Goal: Transaction & Acquisition: Purchase product/service

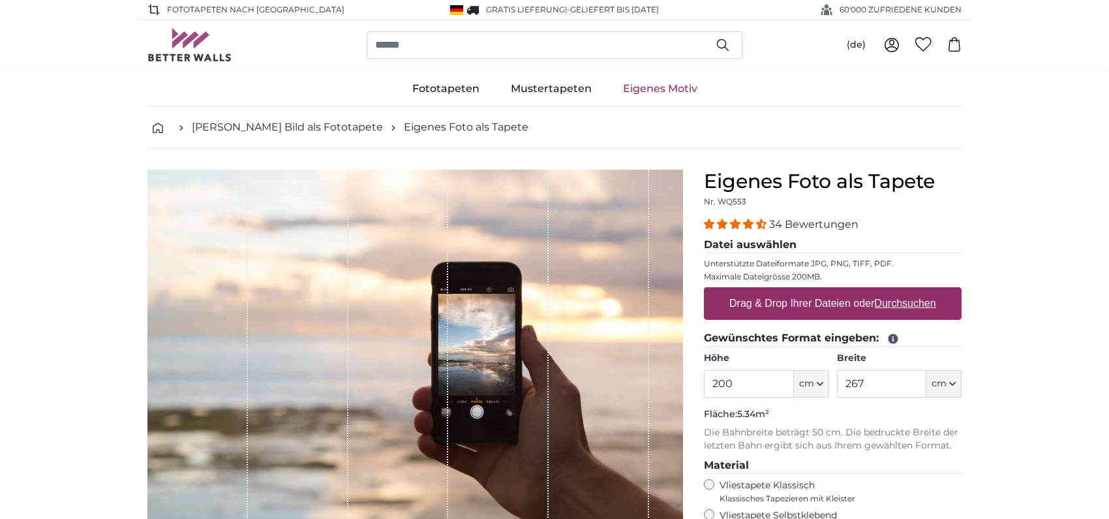
drag, startPoint x: 758, startPoint y: 390, endPoint x: 556, endPoint y: 384, distance: 202.3
click at [556, 384] on product-detail "Abbrechen Bild zuschneiden Bahnen ausblenden Eigenes Foto als Tapete Nr. WQ553 …" at bounding box center [554, 453] width 835 height 609
type input "320"
type input "419"
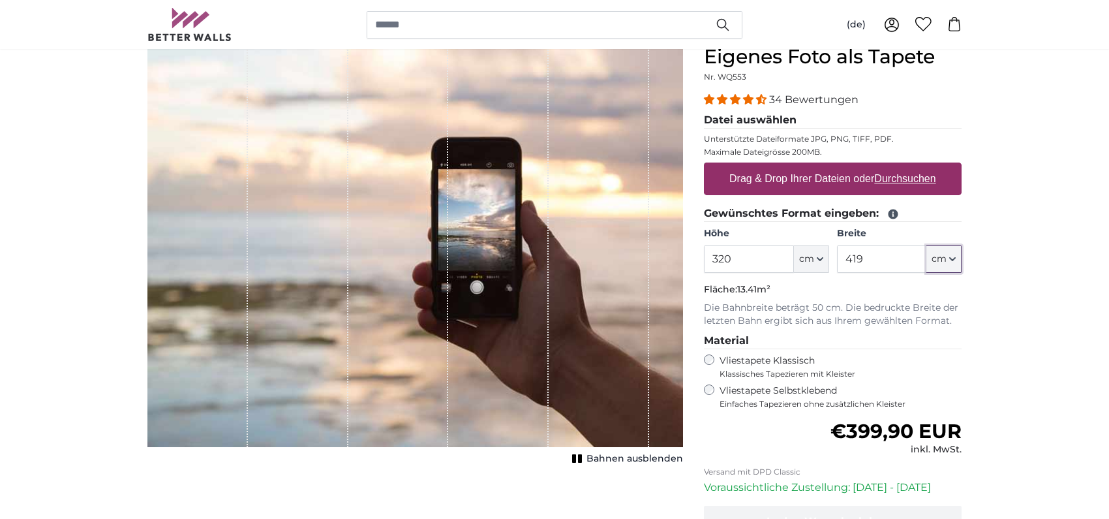
scroll to position [130, 0]
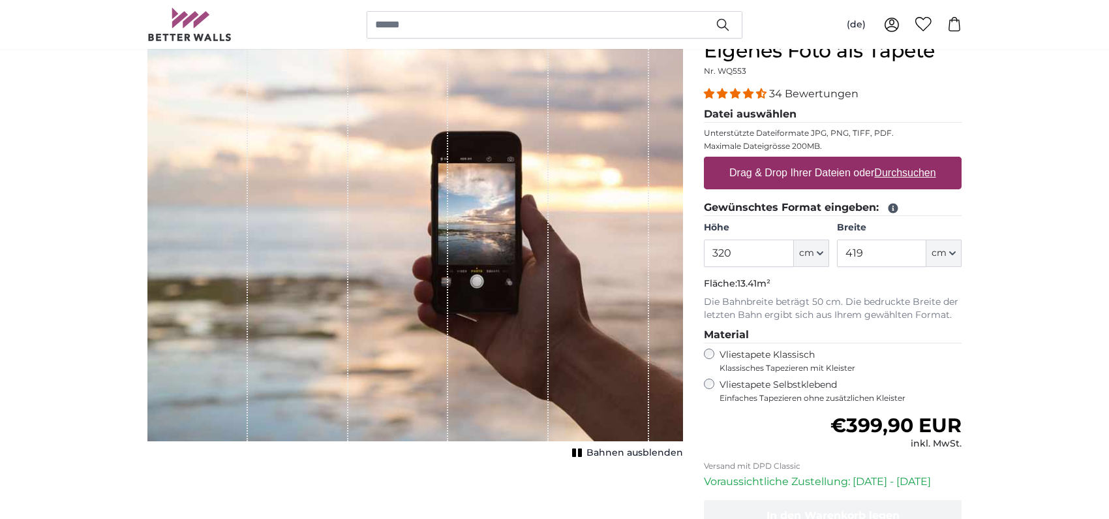
click at [858, 181] on label "Drag & Drop Ihrer Dateien oder Durchsuchen" at bounding box center [832, 173] width 217 height 26
click at [858, 160] on input "Drag & Drop Ihrer Dateien oder Durchsuchen" at bounding box center [833, 159] width 258 height 4
type input "**********"
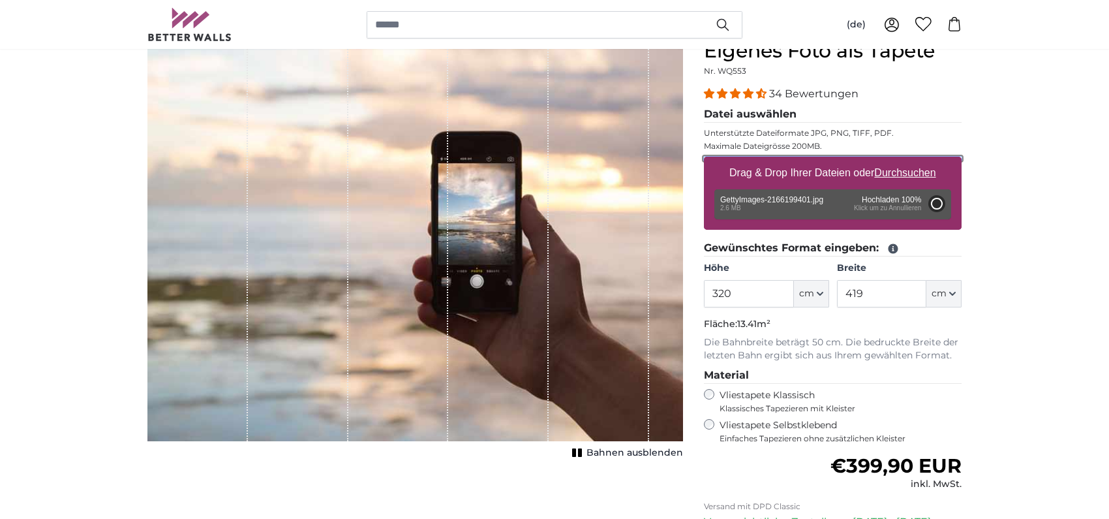
type input "200"
type input "300"
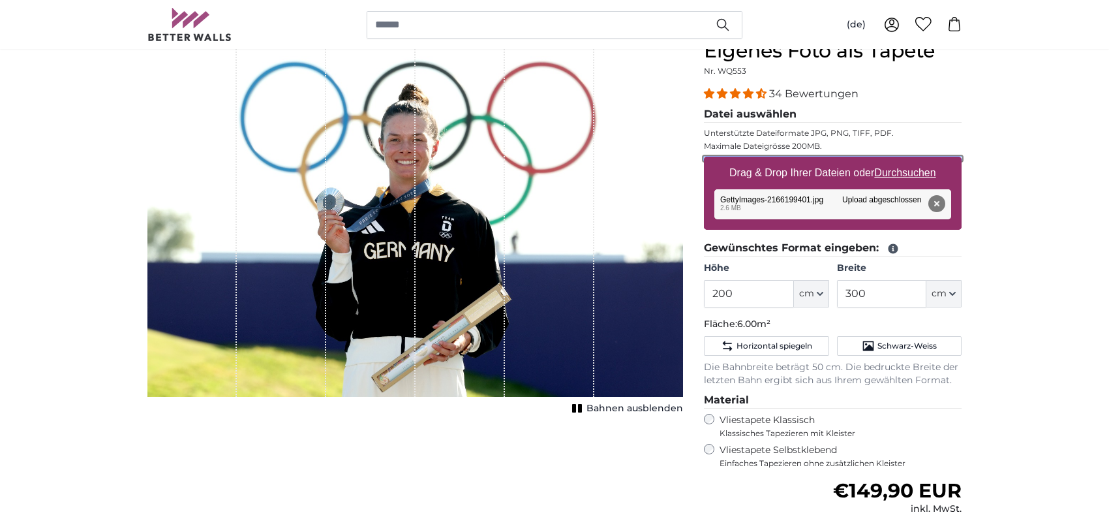
scroll to position [65, 0]
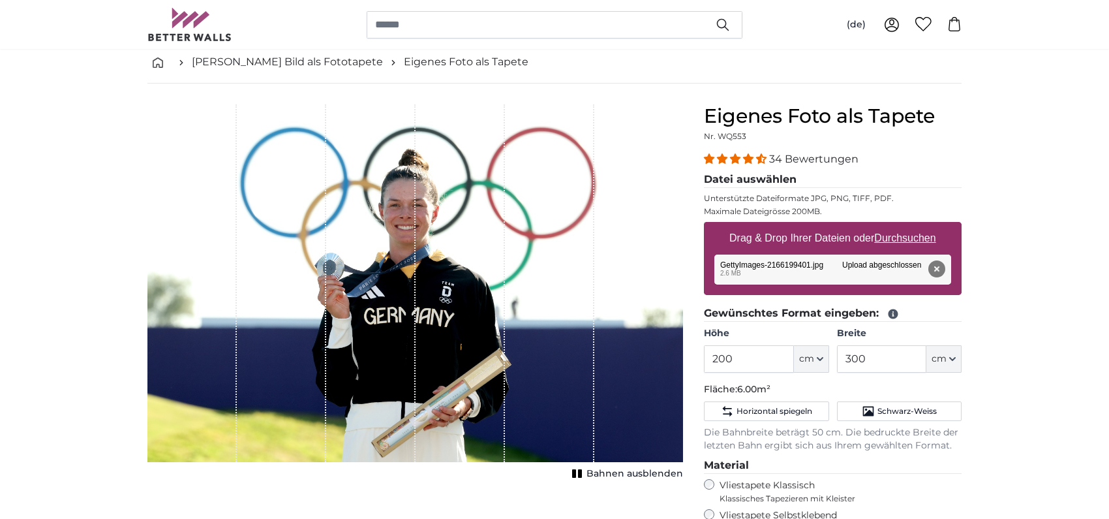
drag, startPoint x: 522, startPoint y: 284, endPoint x: 506, endPoint y: 284, distance: 16.3
click at [506, 284] on div "1 of 1" at bounding box center [549, 282] width 89 height 357
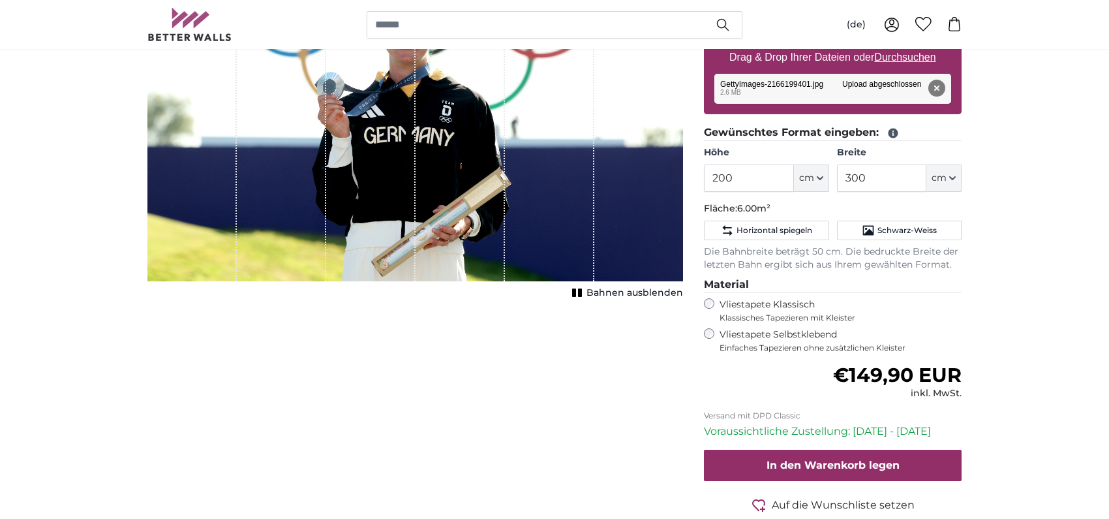
scroll to position [196, 0]
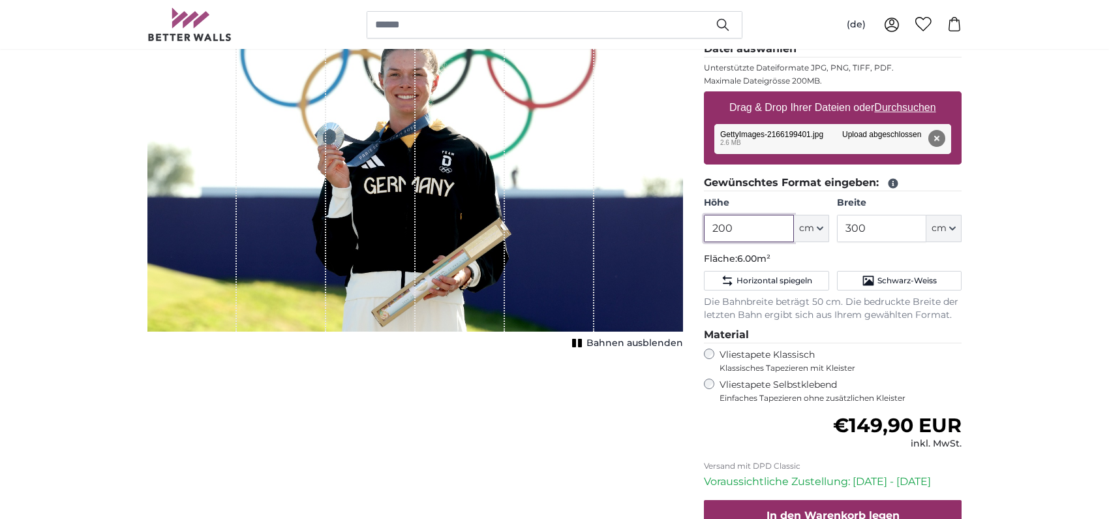
drag, startPoint x: 757, startPoint y: 226, endPoint x: 644, endPoint y: 224, distance: 113.5
click at [644, 224] on product-detail "Abbrechen Bild zuschneiden Bahnen ausblenden Eigenes Foto als Tapete Nr. WQ553 …" at bounding box center [554, 290] width 835 height 674
type input "320"
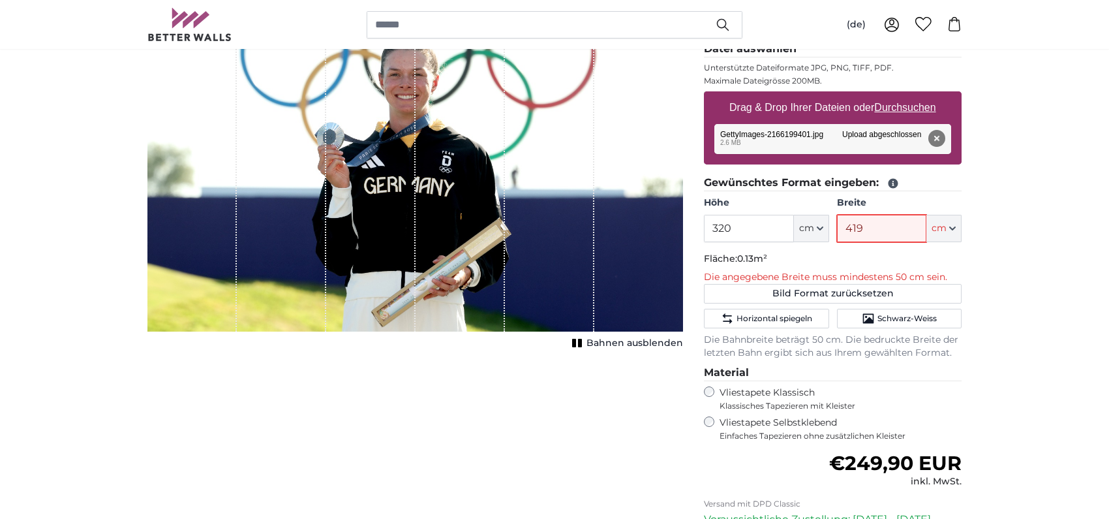
type input "419"
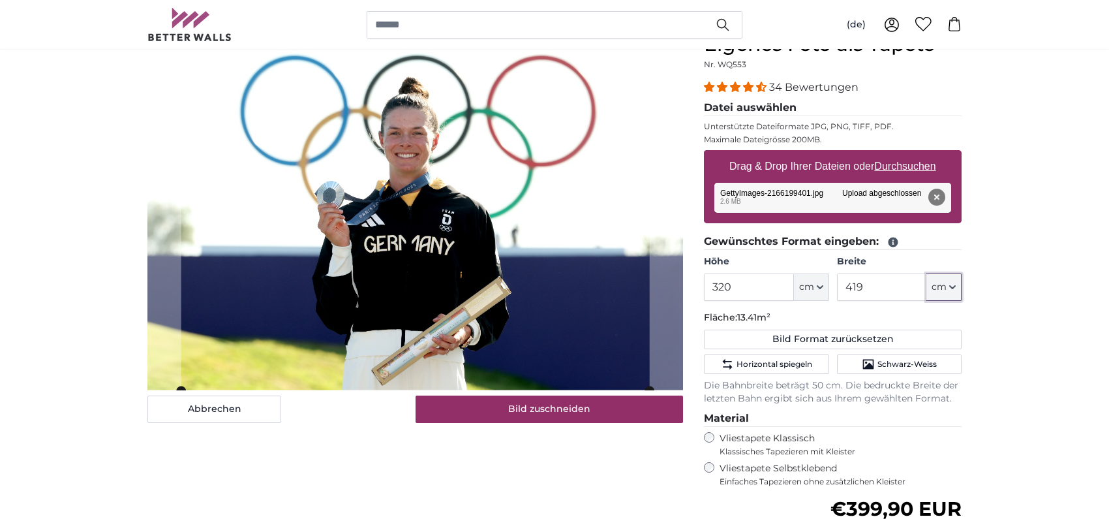
scroll to position [65, 0]
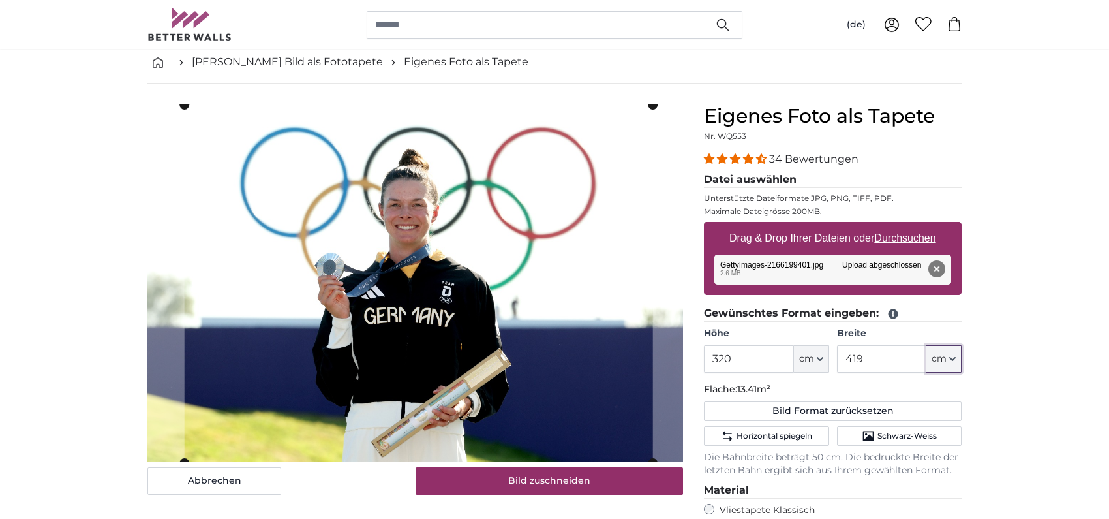
click at [582, 320] on cropper-handle at bounding box center [419, 283] width 468 height 357
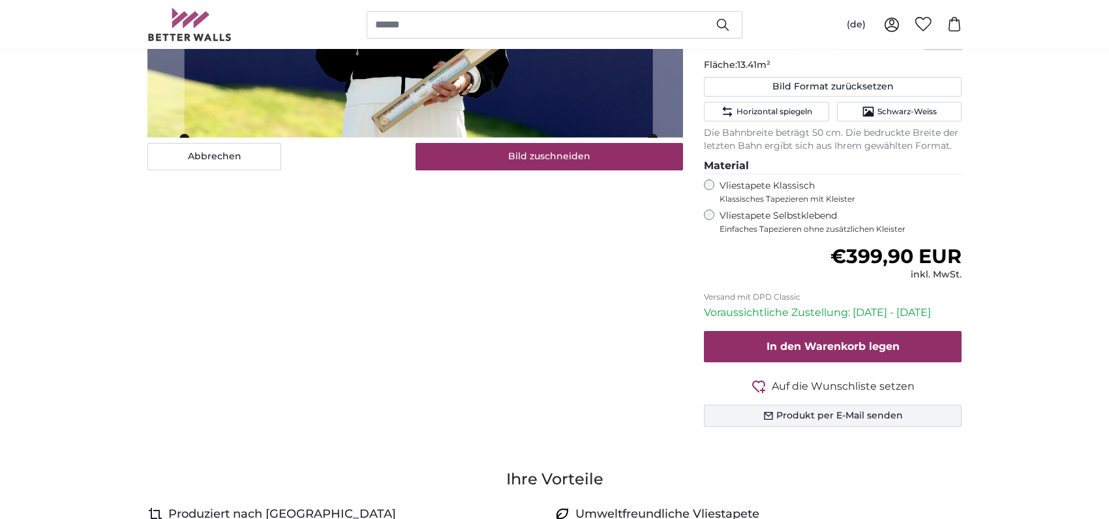
scroll to position [391, 0]
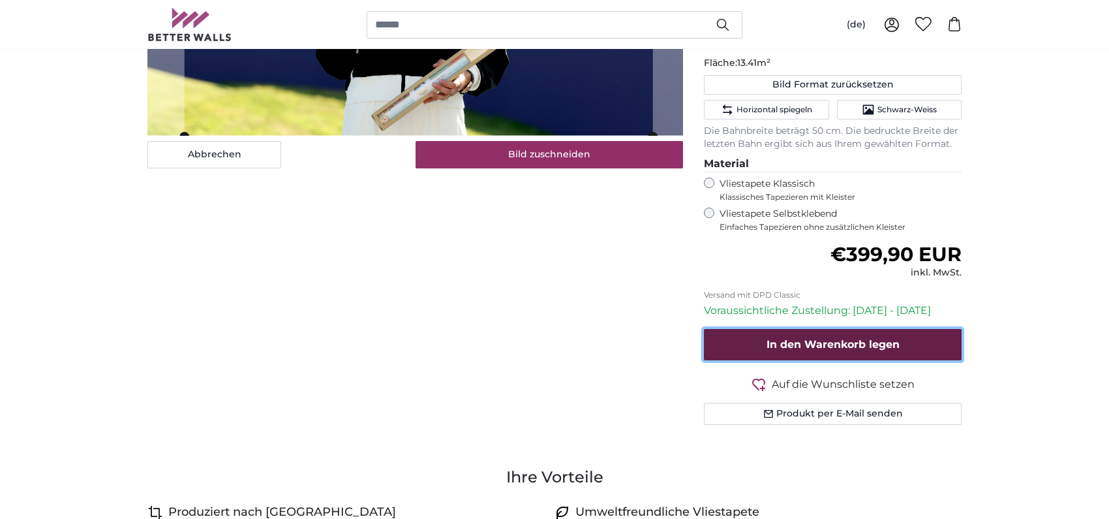
click at [875, 352] on button "In den Warenkorb legen" at bounding box center [833, 344] width 258 height 31
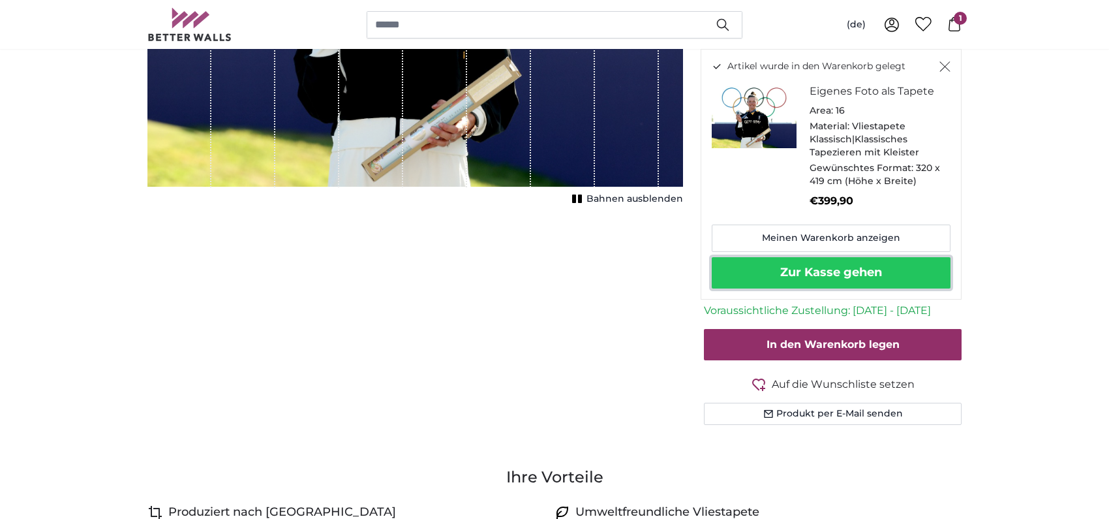
click at [798, 269] on button "Zur Kasse gehen" at bounding box center [831, 272] width 239 height 31
